Goal: Check status: Check status

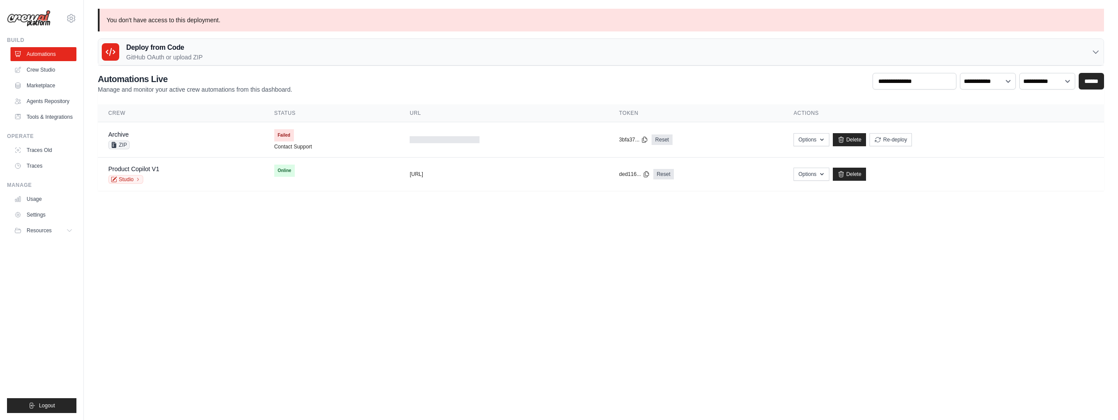
click at [131, 21] on p "You don't have access to this deployment." at bounding box center [601, 20] width 1007 height 23
copy div "You don't have access to this deployment."
